Goal: Complete application form

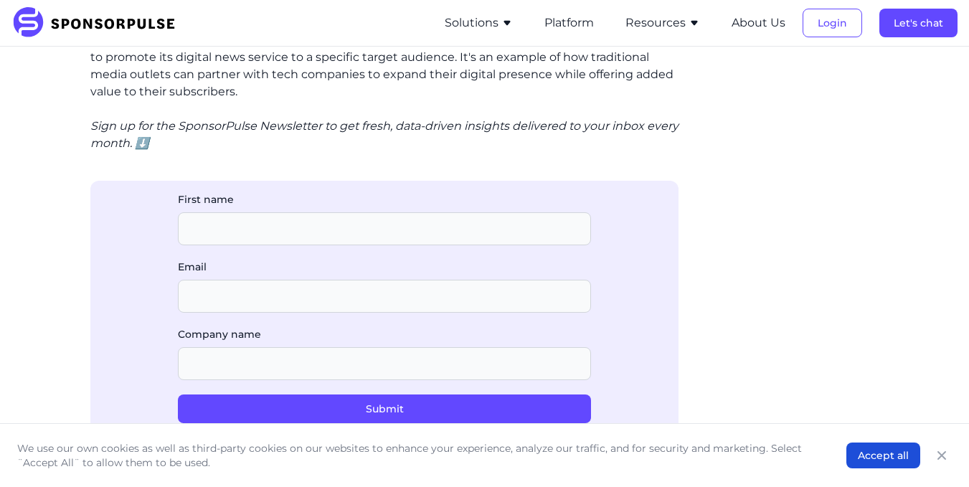
scroll to position [2135, 0]
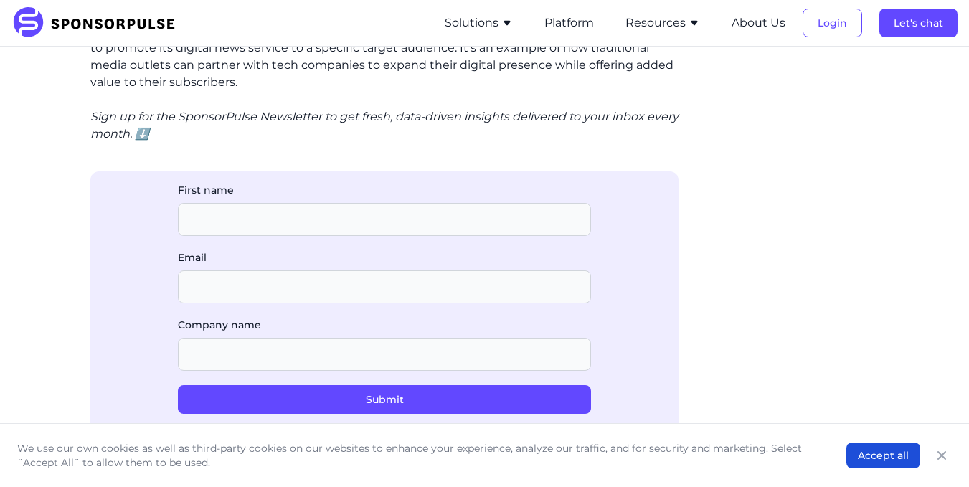
scroll to position [2130, 0]
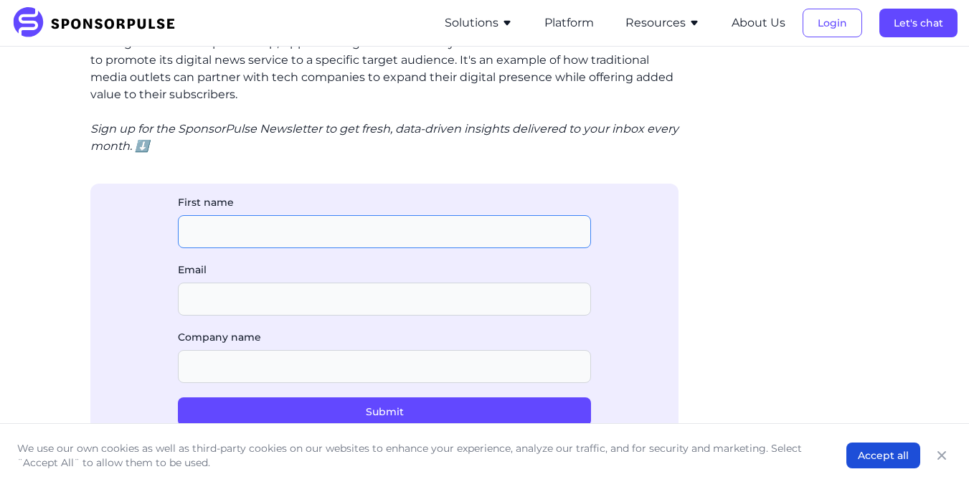
click at [425, 236] on input "First name" at bounding box center [384, 231] width 413 height 33
type input "Fillipus Heeno"
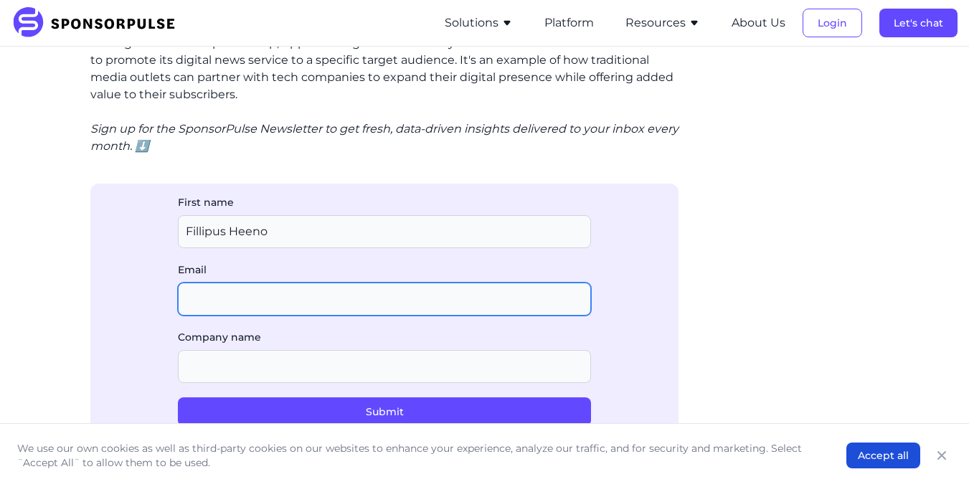
type input "[EMAIL_ADDRESS][DOMAIN_NAME]"
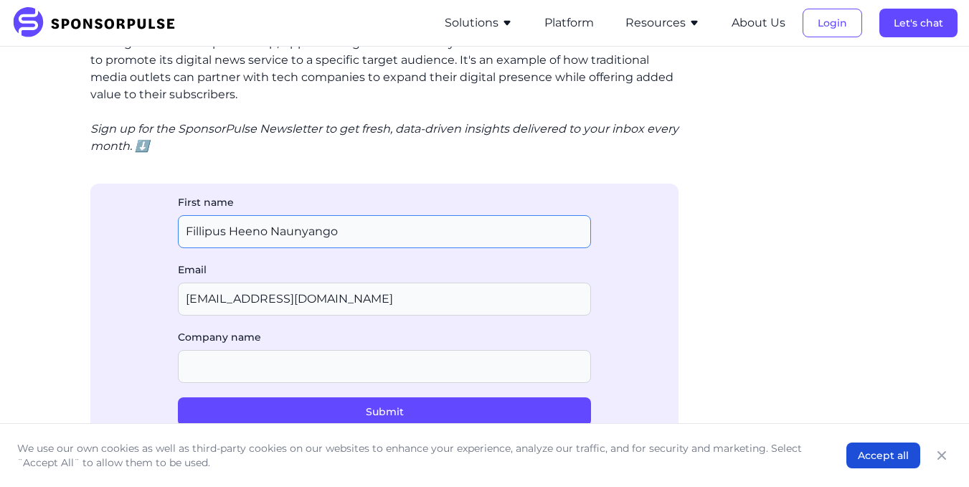
type input "Fillipus Heeno Naunyango"
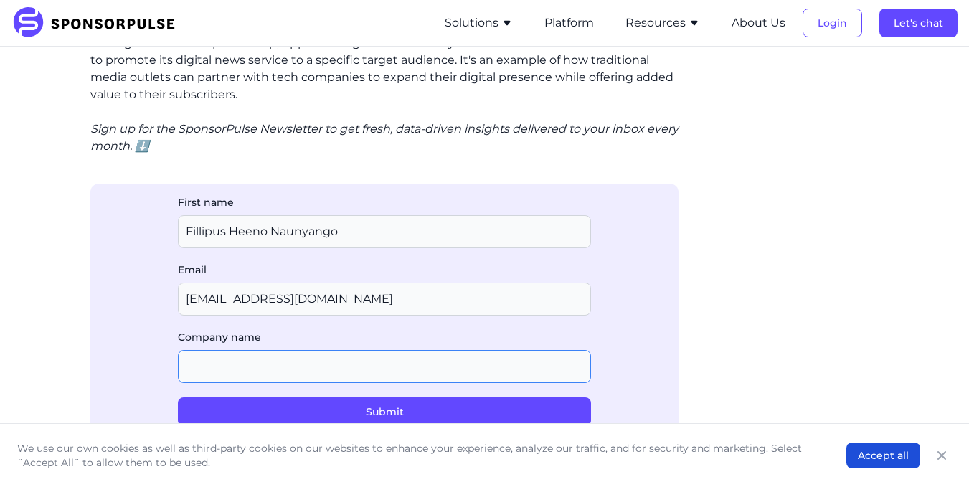
click at [275, 367] on input "Company name" at bounding box center [384, 366] width 413 height 33
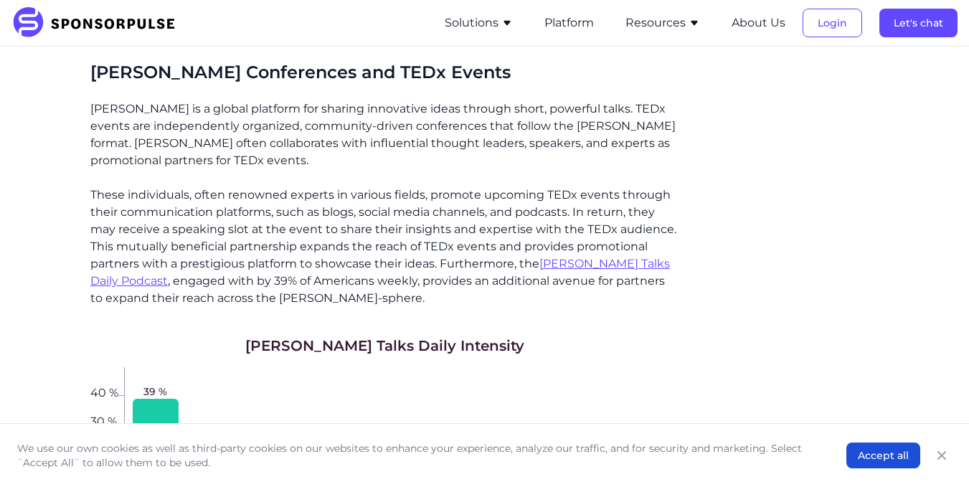
scroll to position [2673, 0]
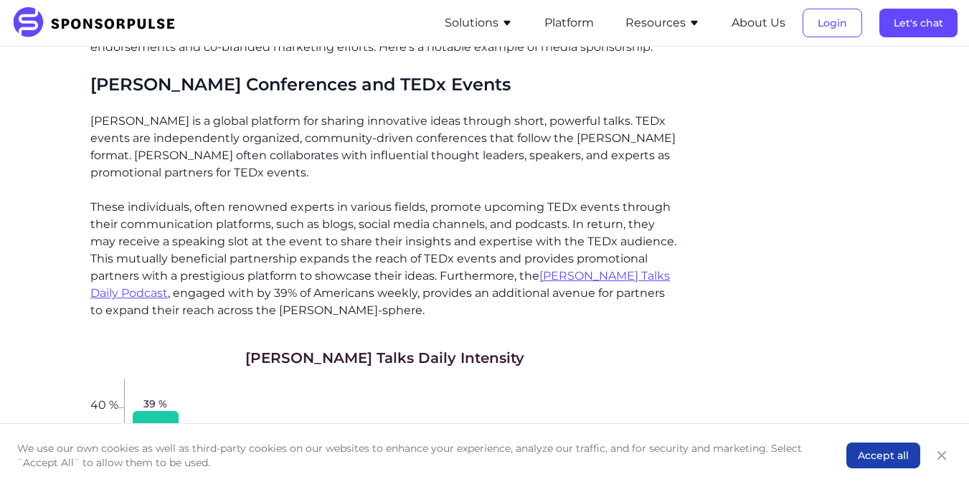
type input "Liberator Football Academy"
click at [894, 453] on button "Accept all" at bounding box center [883, 456] width 74 height 26
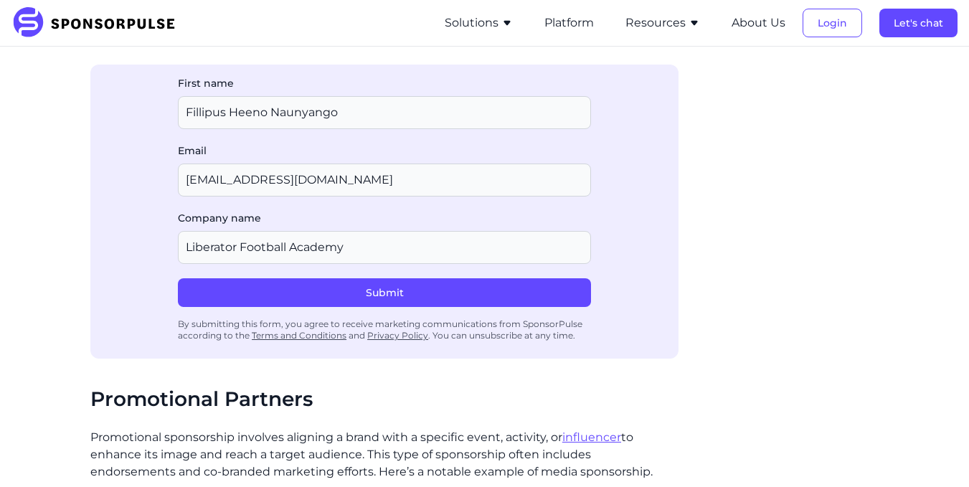
scroll to position [2279, 0]
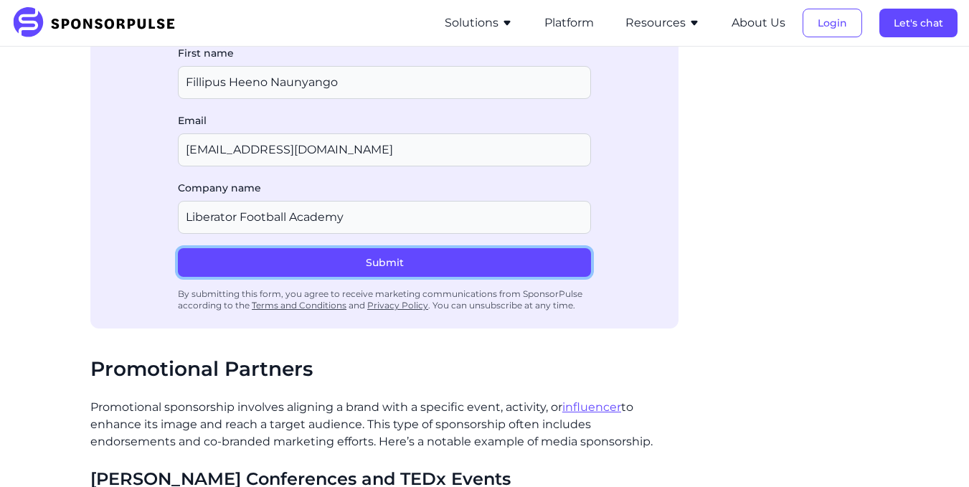
click at [425, 261] on button "Submit" at bounding box center [384, 262] width 413 height 29
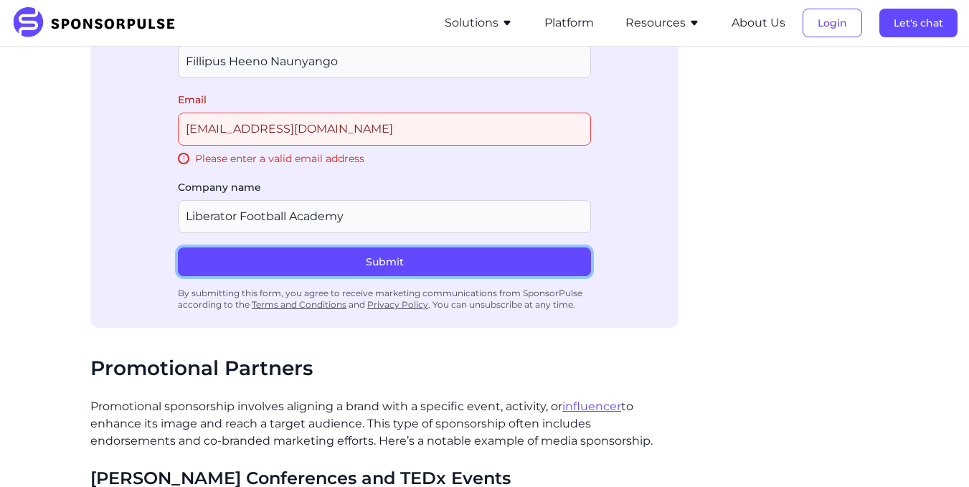
scroll to position [2313, 0]
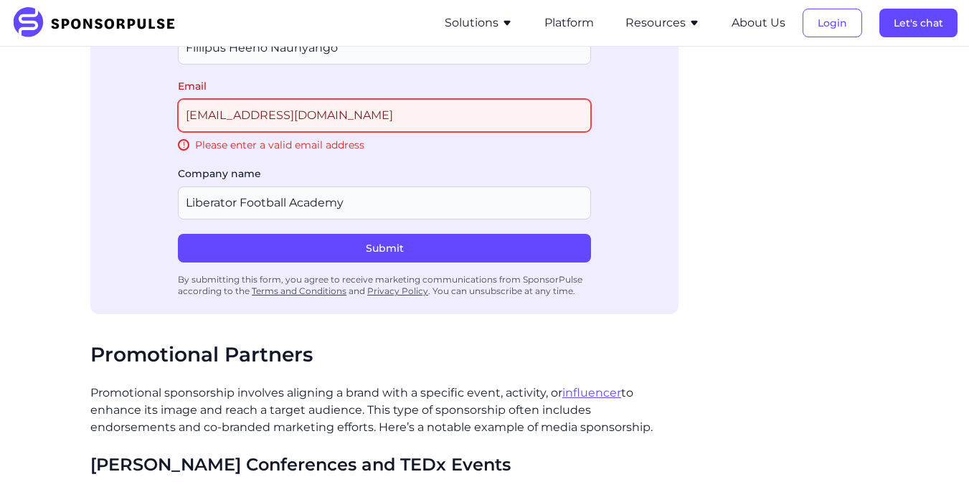
click at [305, 118] on input "[EMAIL_ADDRESS][DOMAIN_NAME]" at bounding box center [384, 115] width 413 height 33
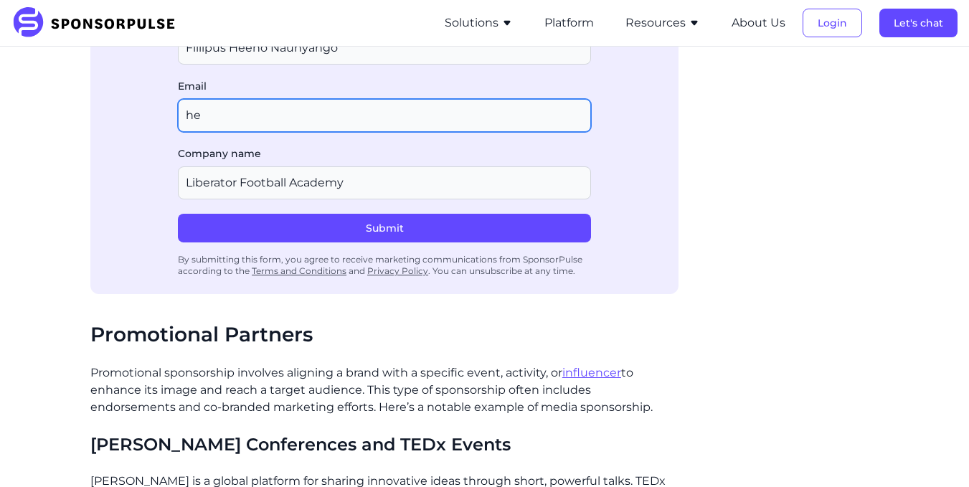
type input "h"
type input "[EMAIL_ADDRESS][DOMAIN_NAME]"
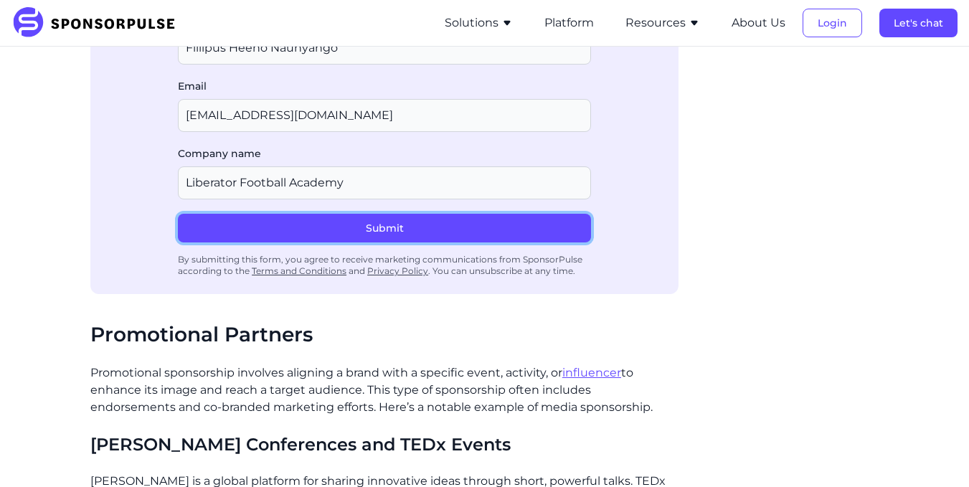
click at [382, 219] on button "Submit" at bounding box center [384, 228] width 413 height 29
